Goal: Task Accomplishment & Management: Manage account settings

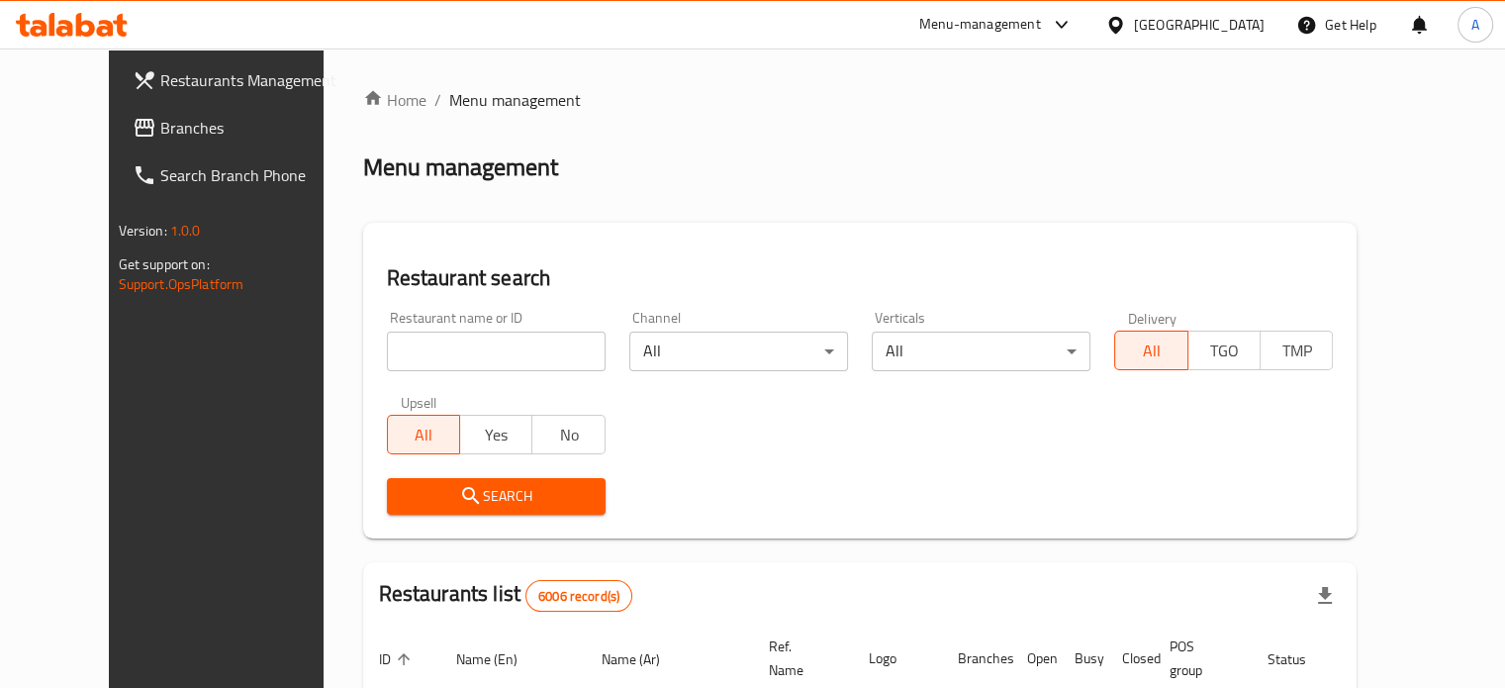
click at [149, 140] on link "Branches" at bounding box center [238, 127] width 243 height 47
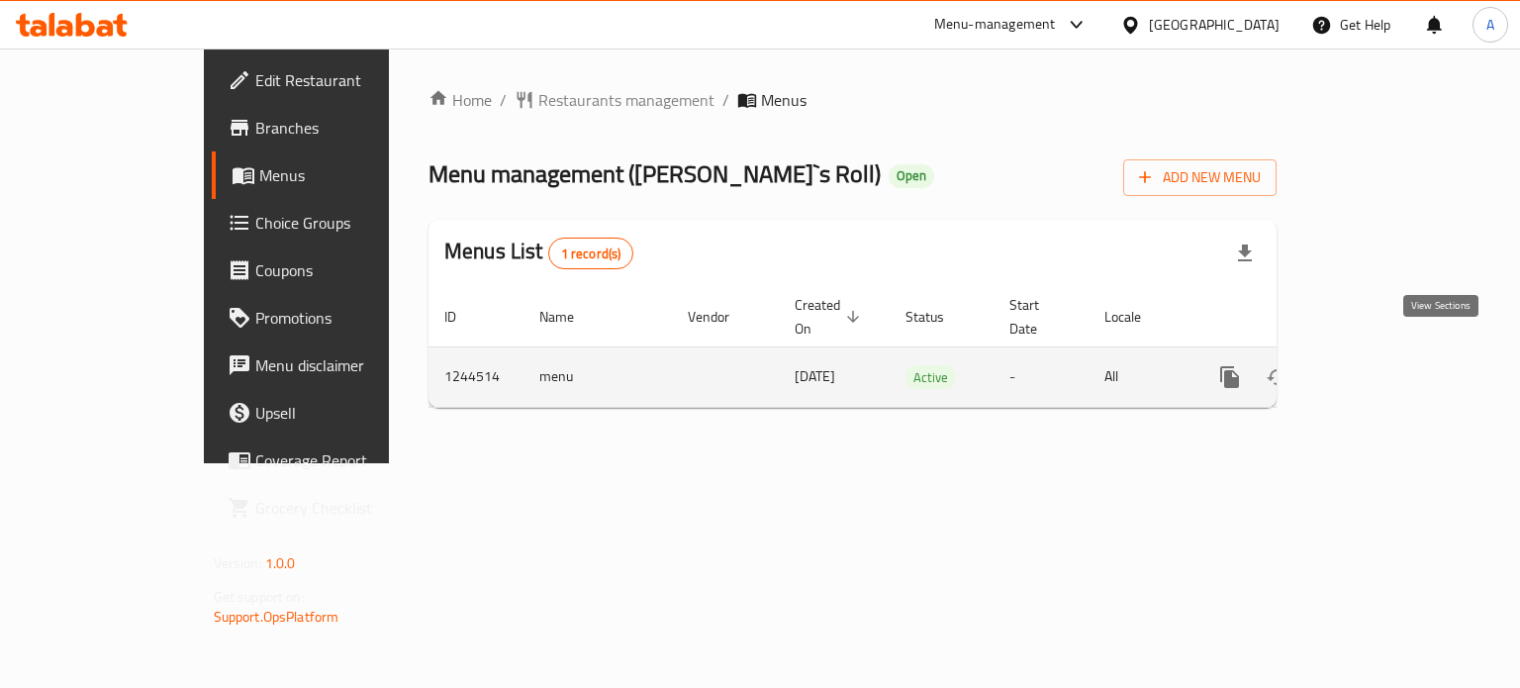
click at [1396, 353] on link "enhanced table" at bounding box center [1371, 376] width 47 height 47
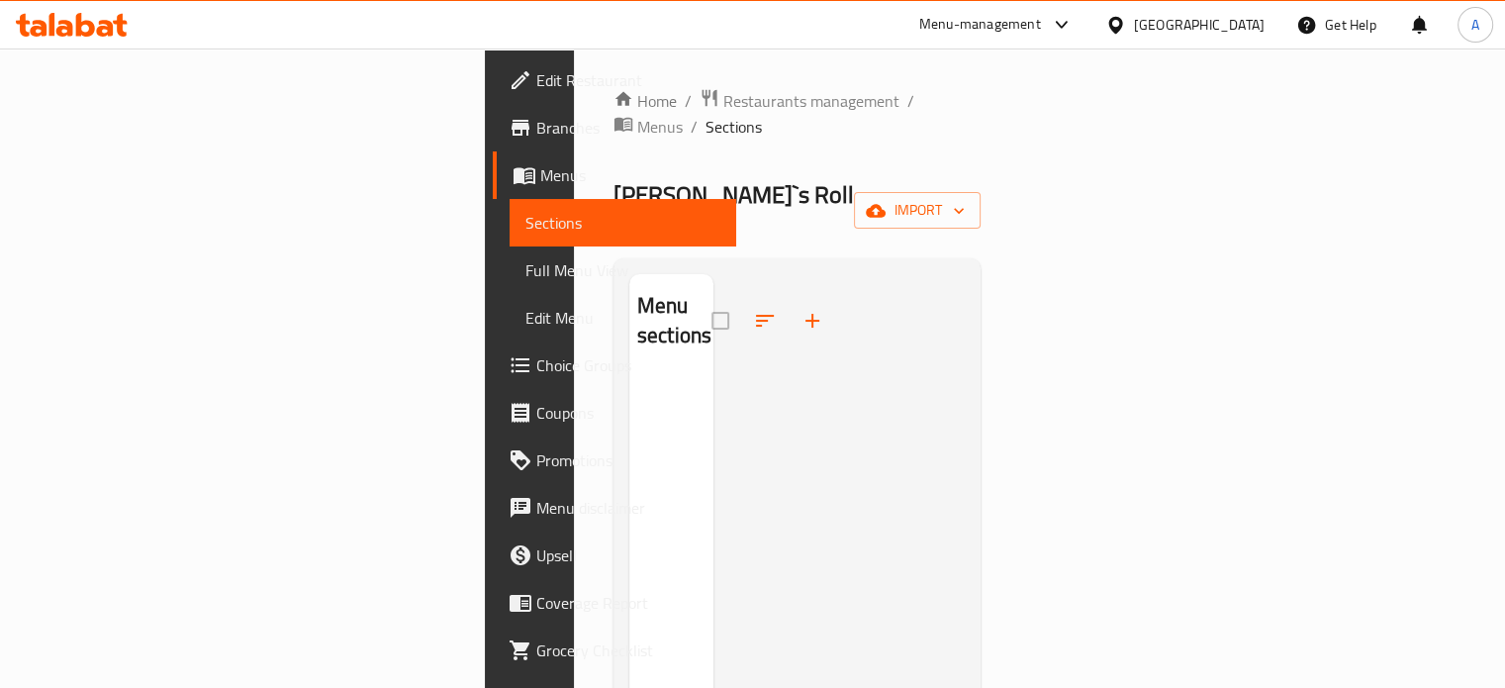
drag, startPoint x: 522, startPoint y: 362, endPoint x: 568, endPoint y: 296, distance: 80.4
click at [629, 305] on div "Menu sections" at bounding box center [671, 618] width 84 height 688
click at [711, 297] on div at bounding box center [773, 320] width 125 height 47
click at [637, 115] on span "Menus" at bounding box center [660, 127] width 46 height 24
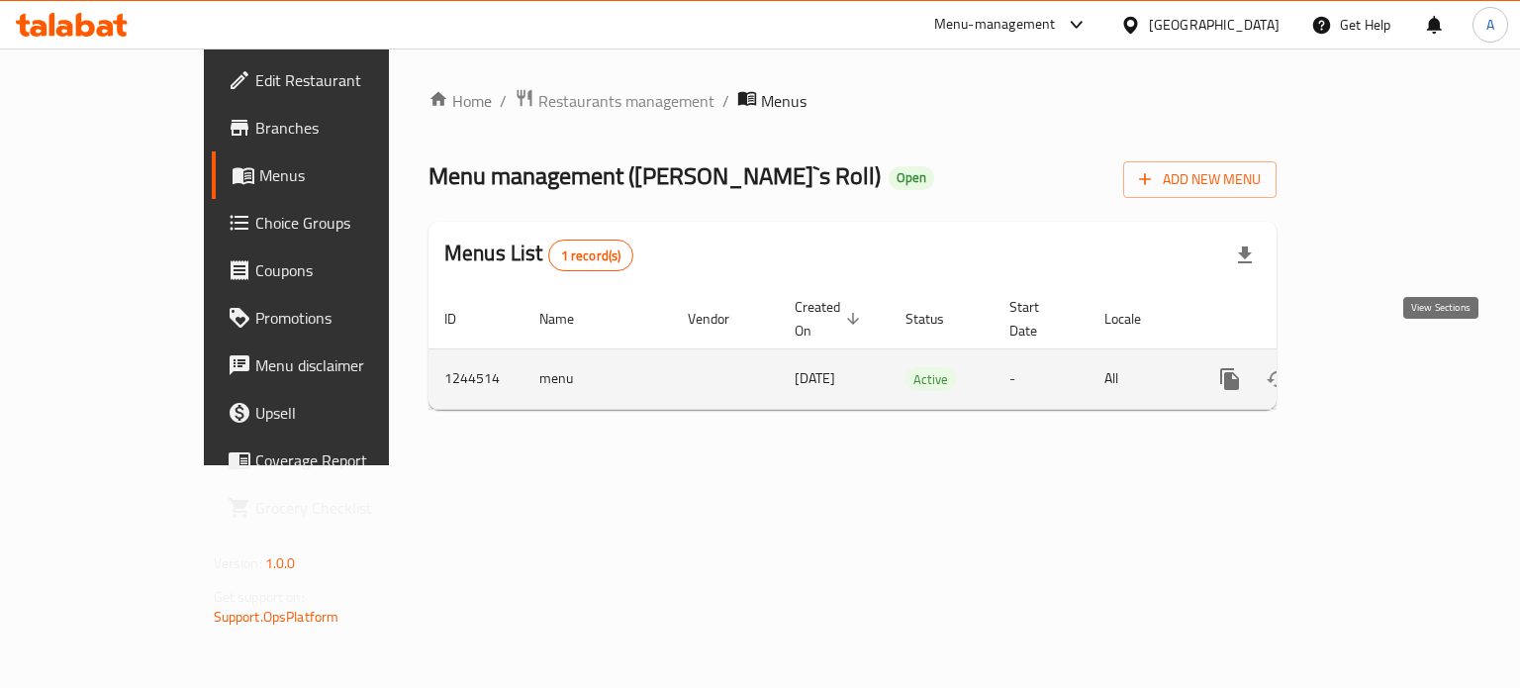
click at [1384, 367] on icon "enhanced table" at bounding box center [1372, 379] width 24 height 24
